Goal: Task Accomplishment & Management: Use online tool/utility

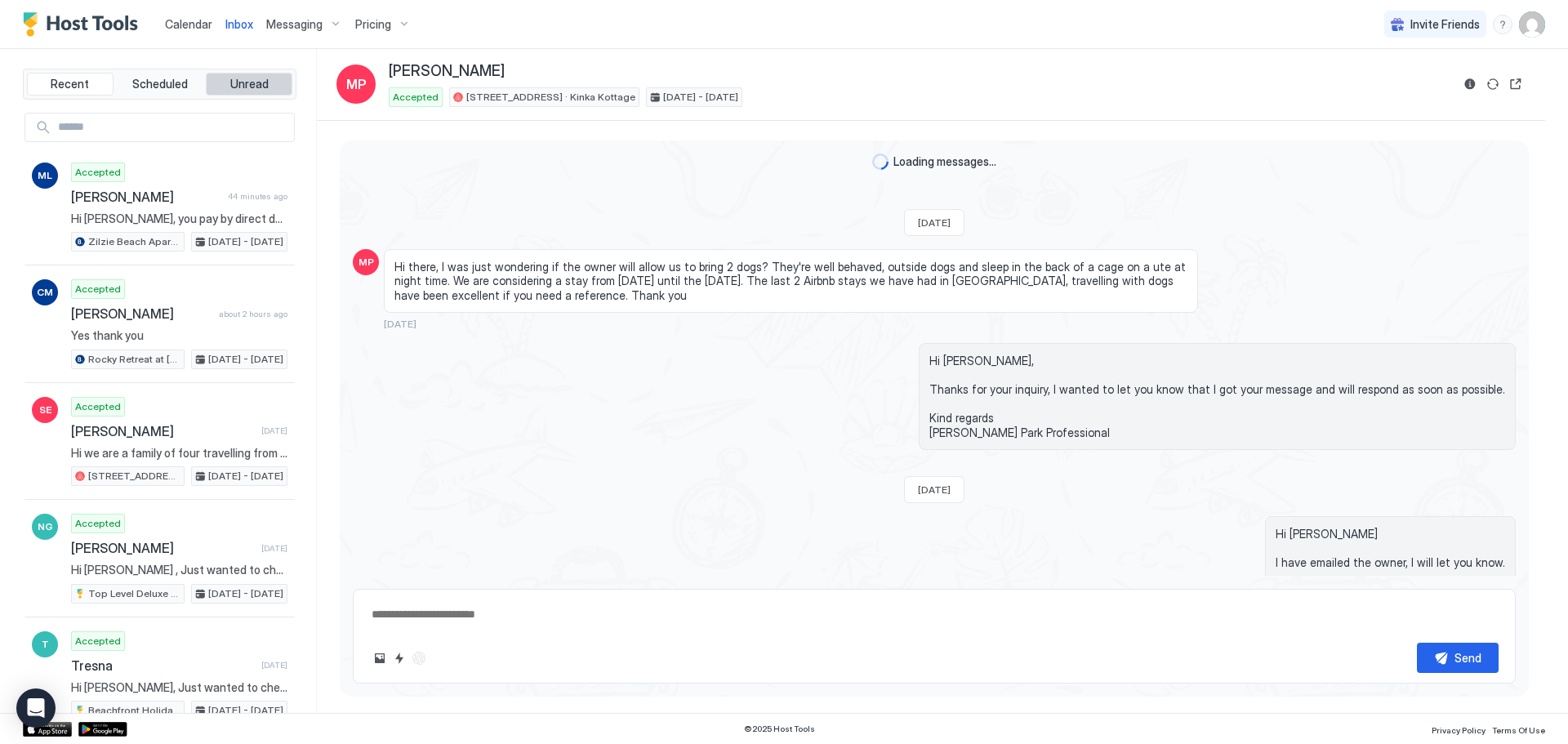
type textarea "*"
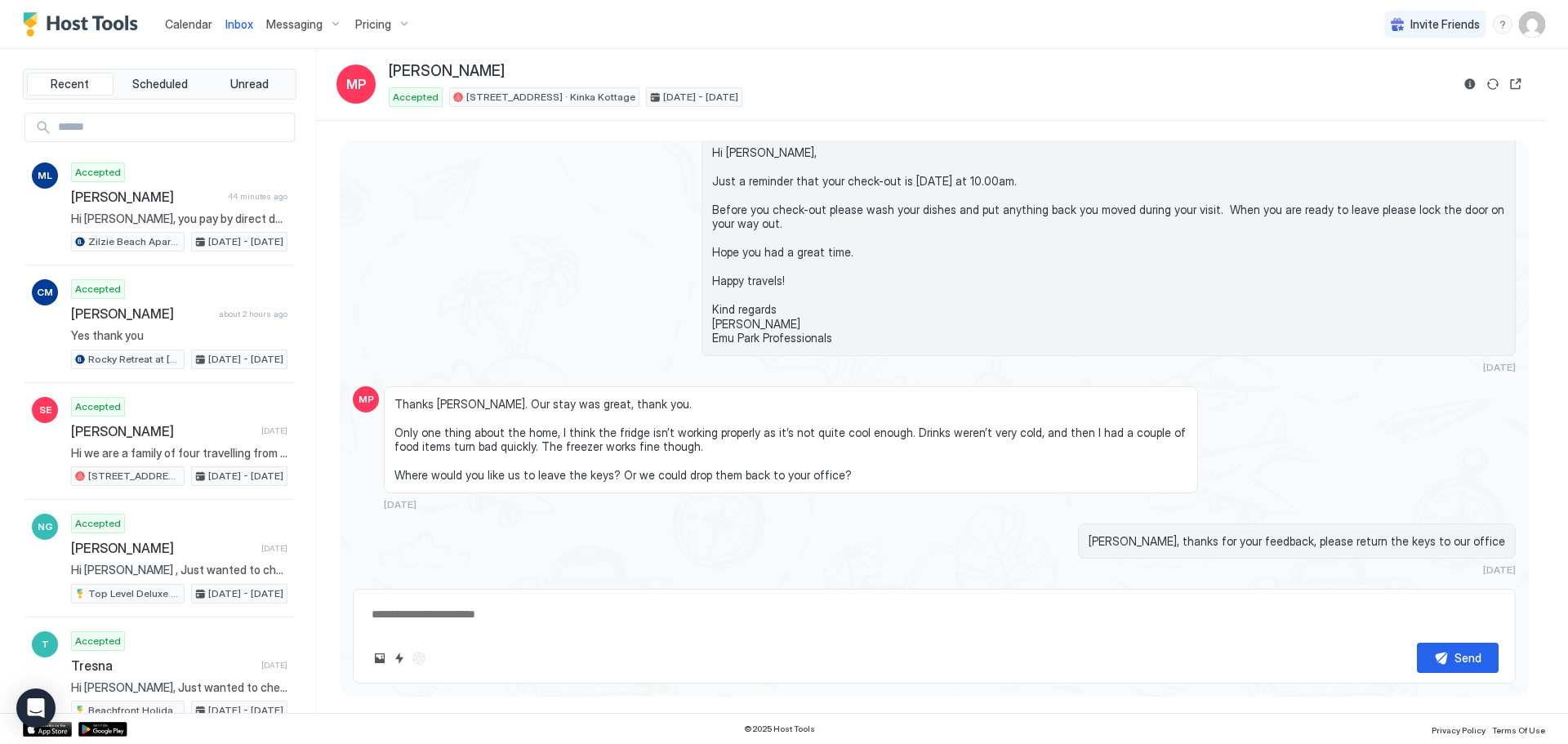
click at [194, 20] on span "Calendar" at bounding box center [189, 24] width 47 height 14
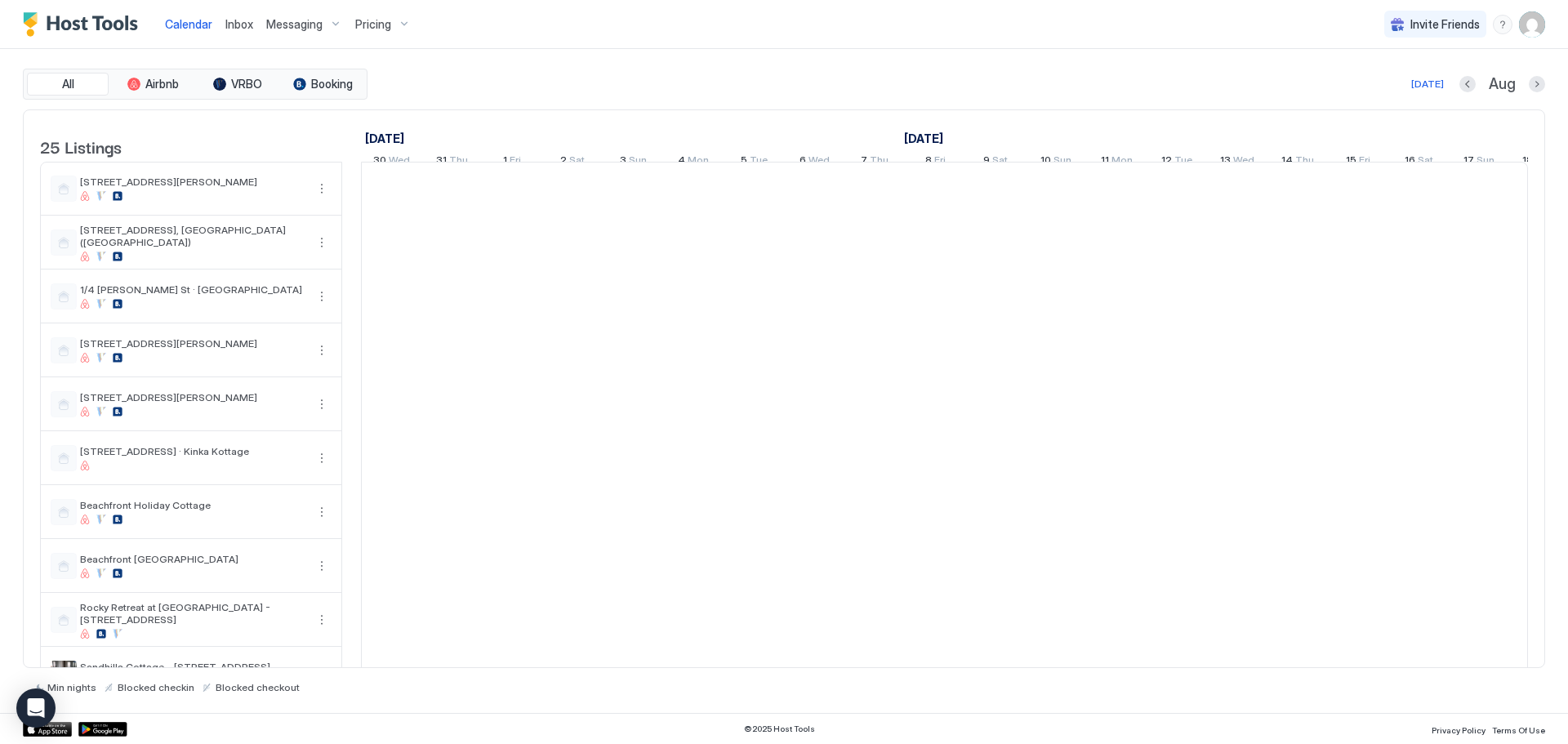
scroll to position [0, 907]
click at [1535, 80] on button "Next month" at bounding box center [1537, 84] width 16 height 16
click at [1538, 88] on button "Next month" at bounding box center [1537, 84] width 16 height 16
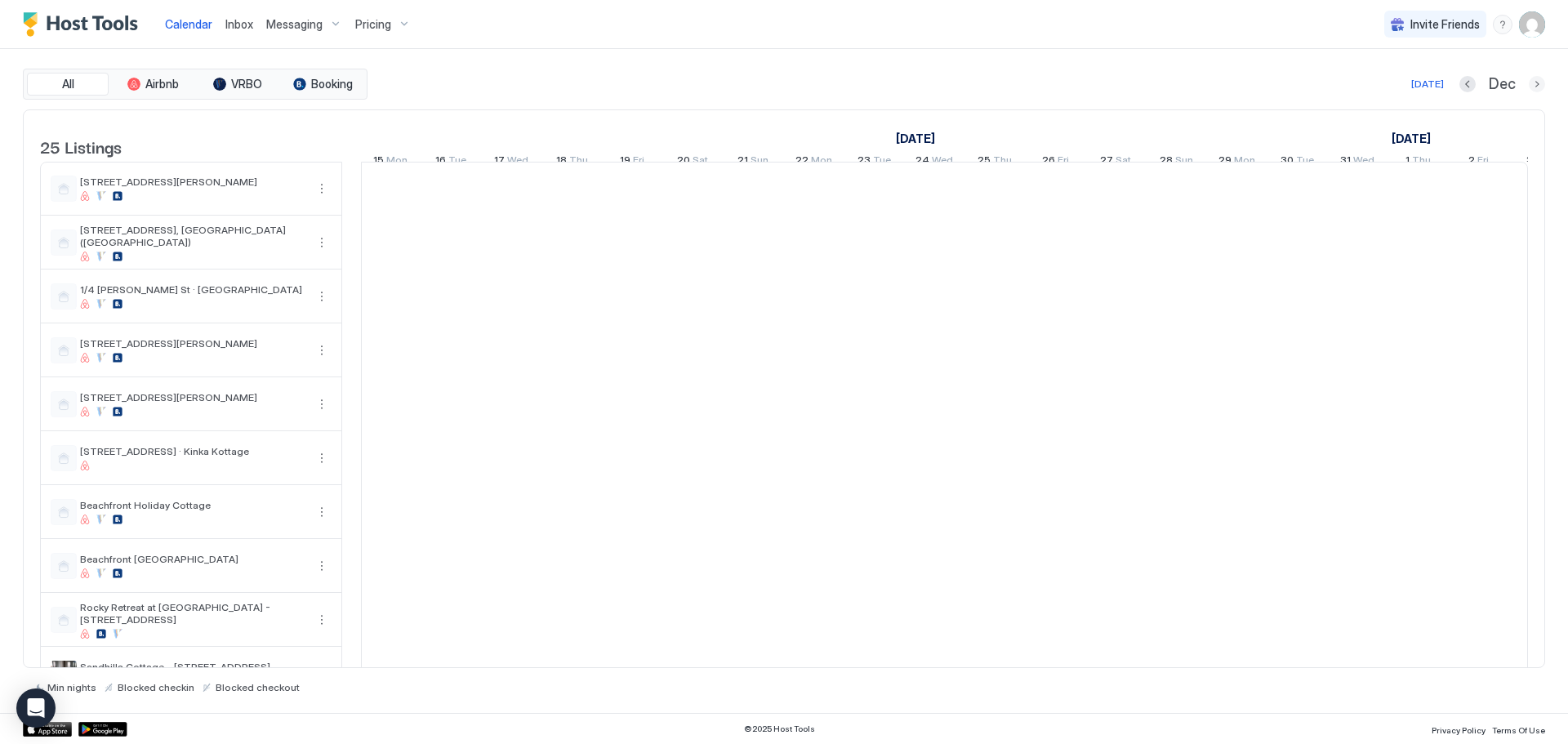
click at [1538, 80] on button "Next month" at bounding box center [1537, 84] width 16 height 16
click at [1539, 80] on button "Next month" at bounding box center [1537, 84] width 16 height 16
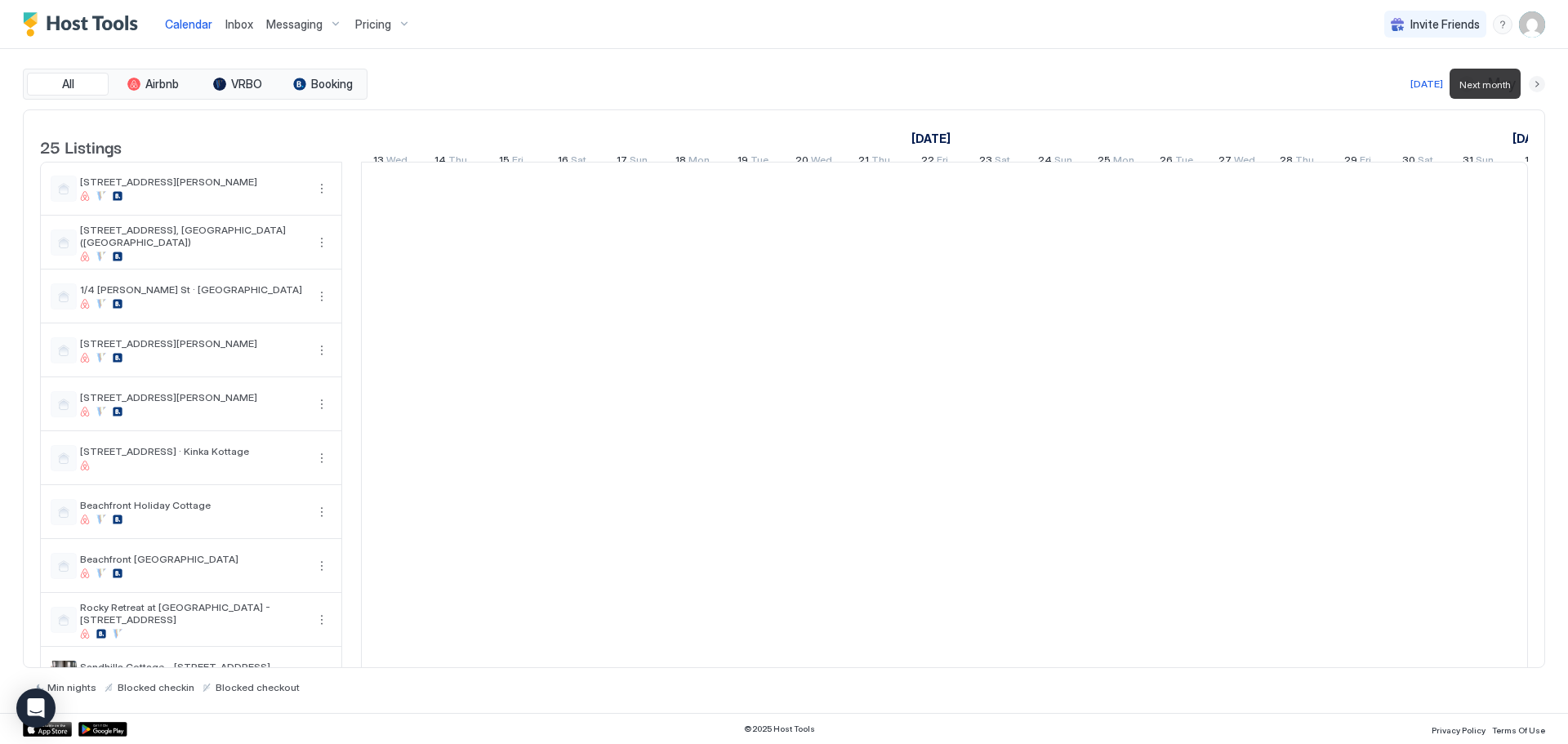
click at [1539, 80] on button "Next month" at bounding box center [1537, 84] width 16 height 16
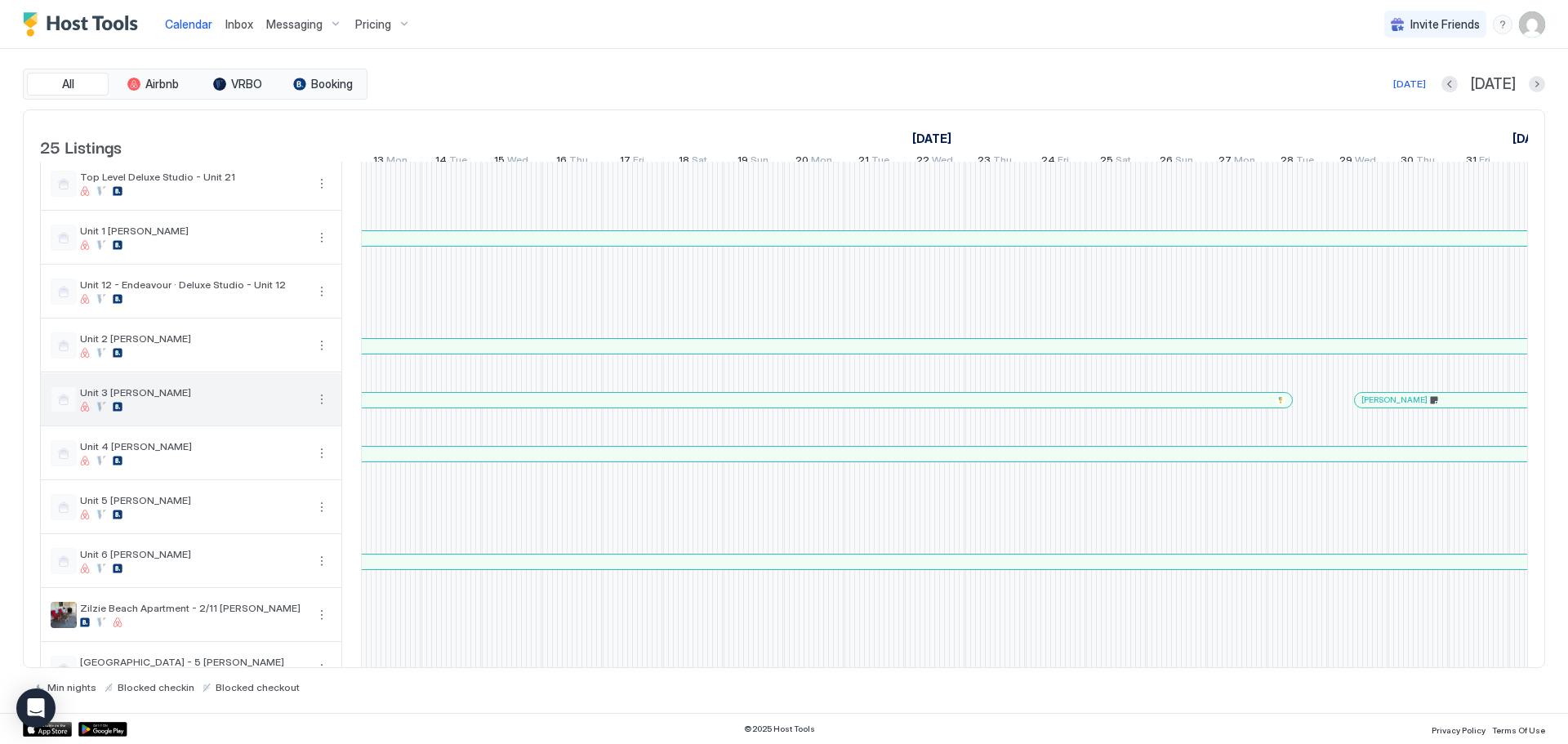
scroll to position [817, 0]
click at [437, 403] on div at bounding box center [437, 397] width 13 height 13
